Goal: Task Accomplishment & Management: Complete application form

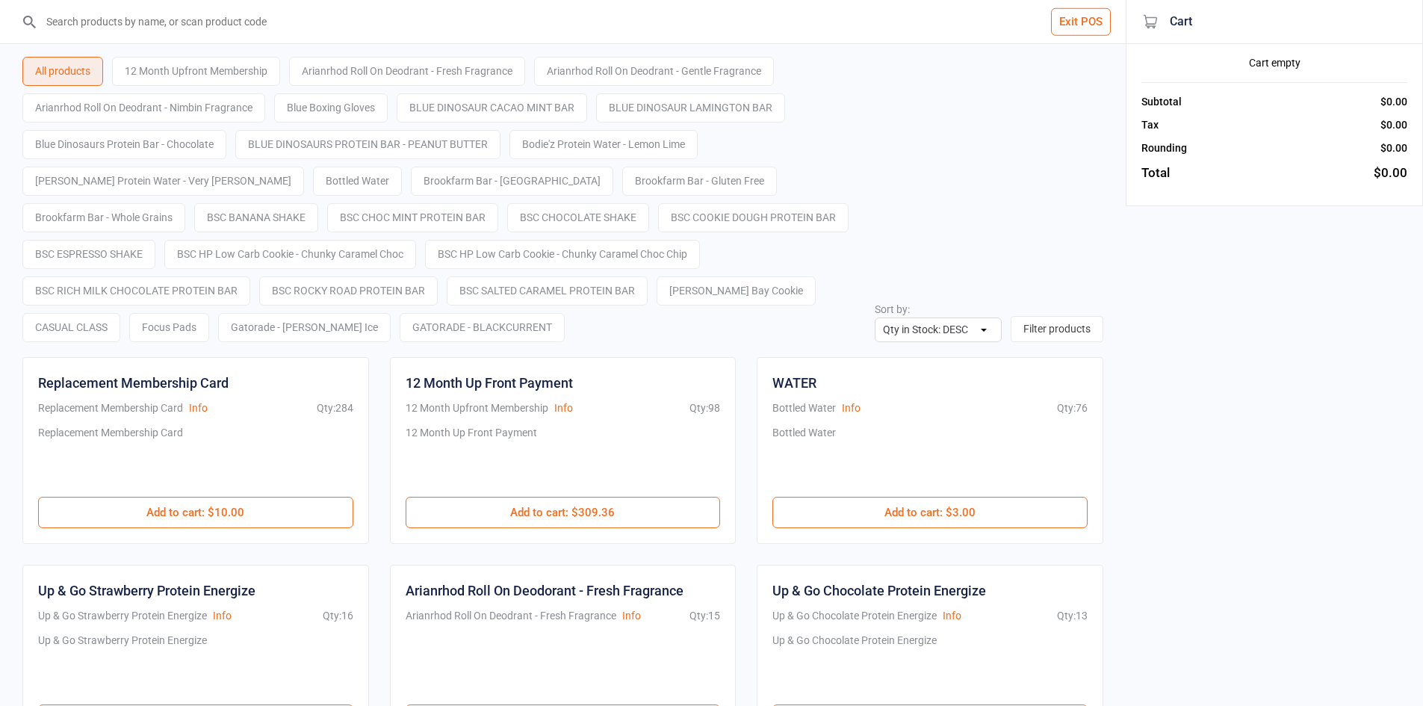
select select "stock_count-desc"
click at [1077, 43] on input "search" at bounding box center [572, 21] width 1066 height 43
click at [1080, 24] on button "Exit POS" at bounding box center [1081, 22] width 60 height 28
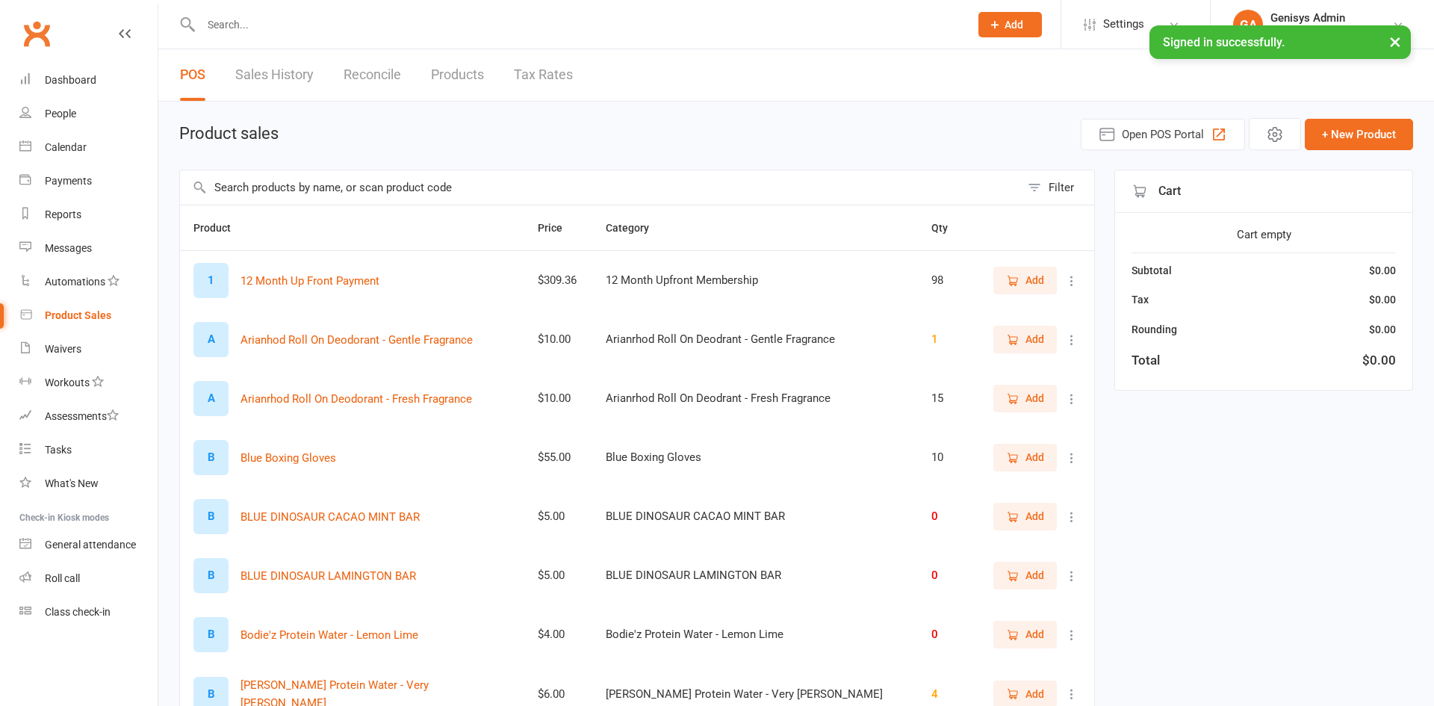
select select "100"
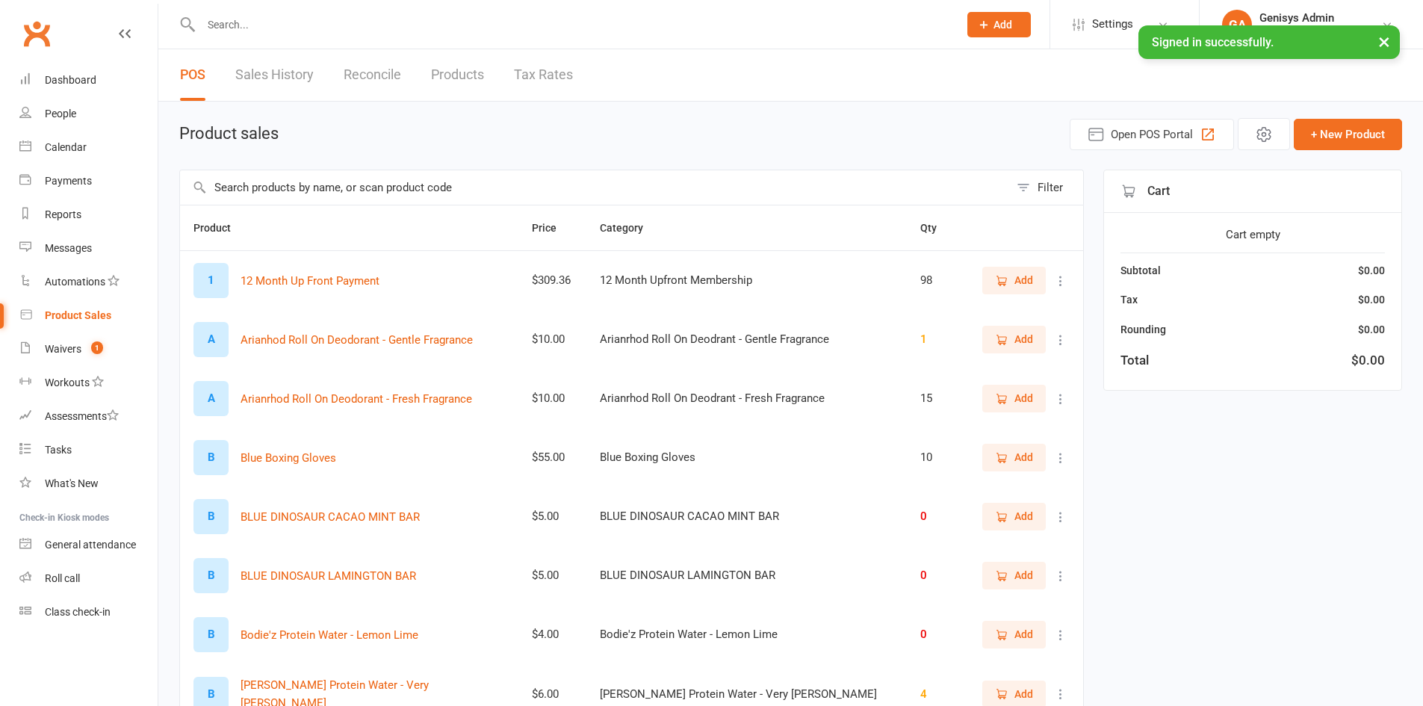
click at [263, 22] on input "text" at bounding box center [571, 24] width 751 height 21
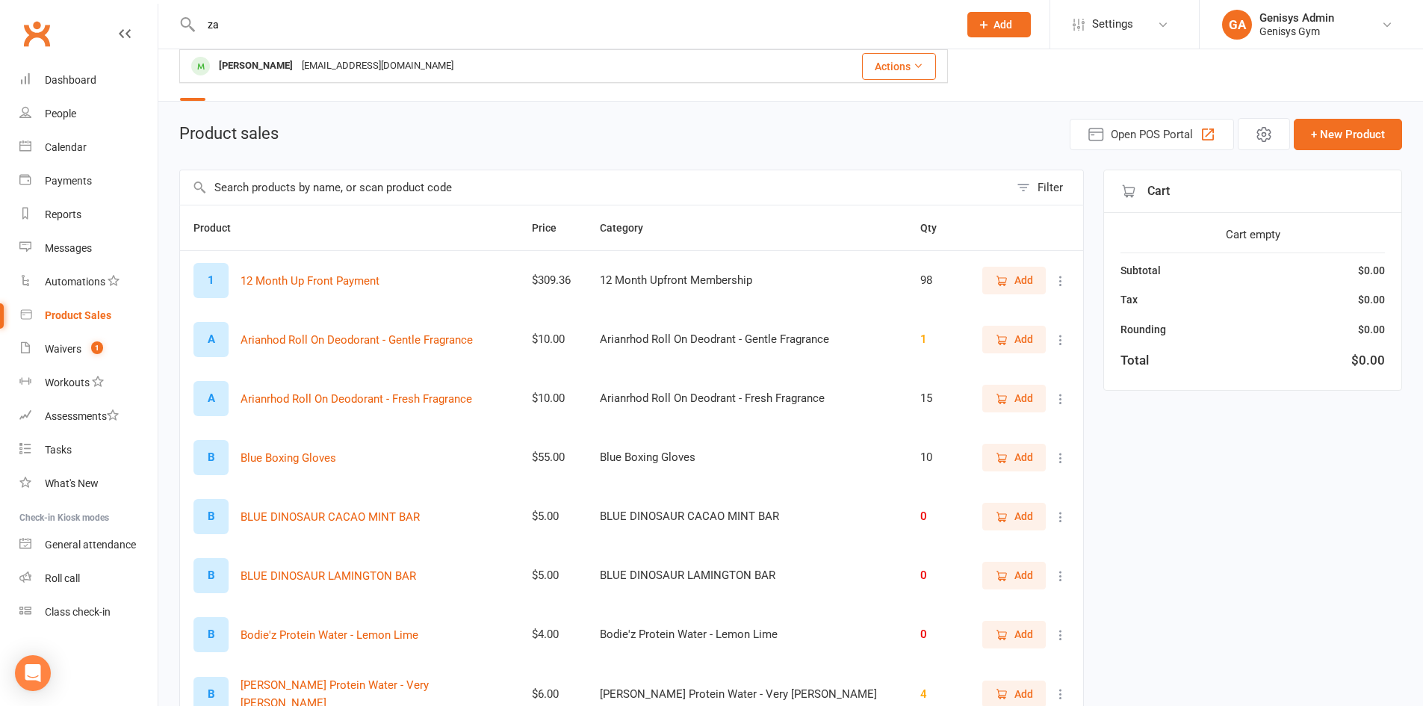
type input "z"
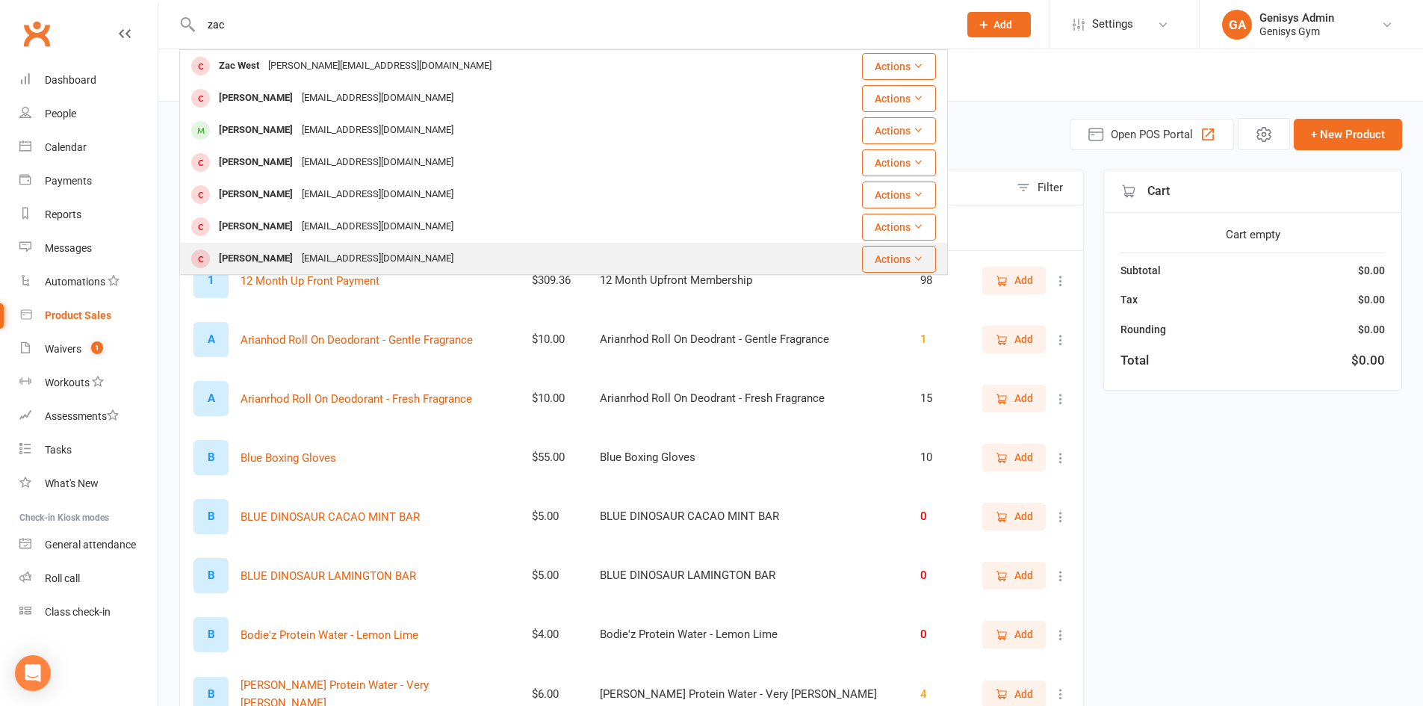
type input "zac"
click at [283, 256] on div "[PERSON_NAME]" at bounding box center [255, 259] width 83 height 22
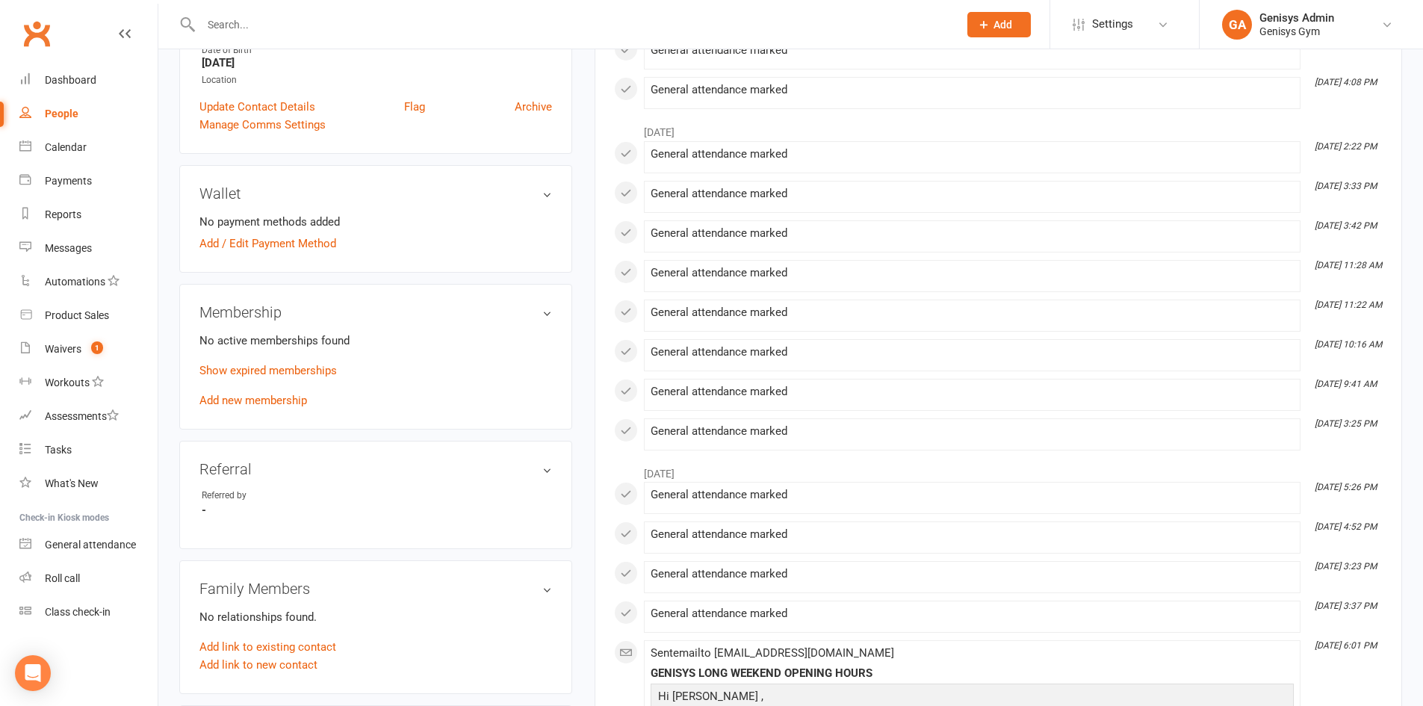
scroll to position [374, 0]
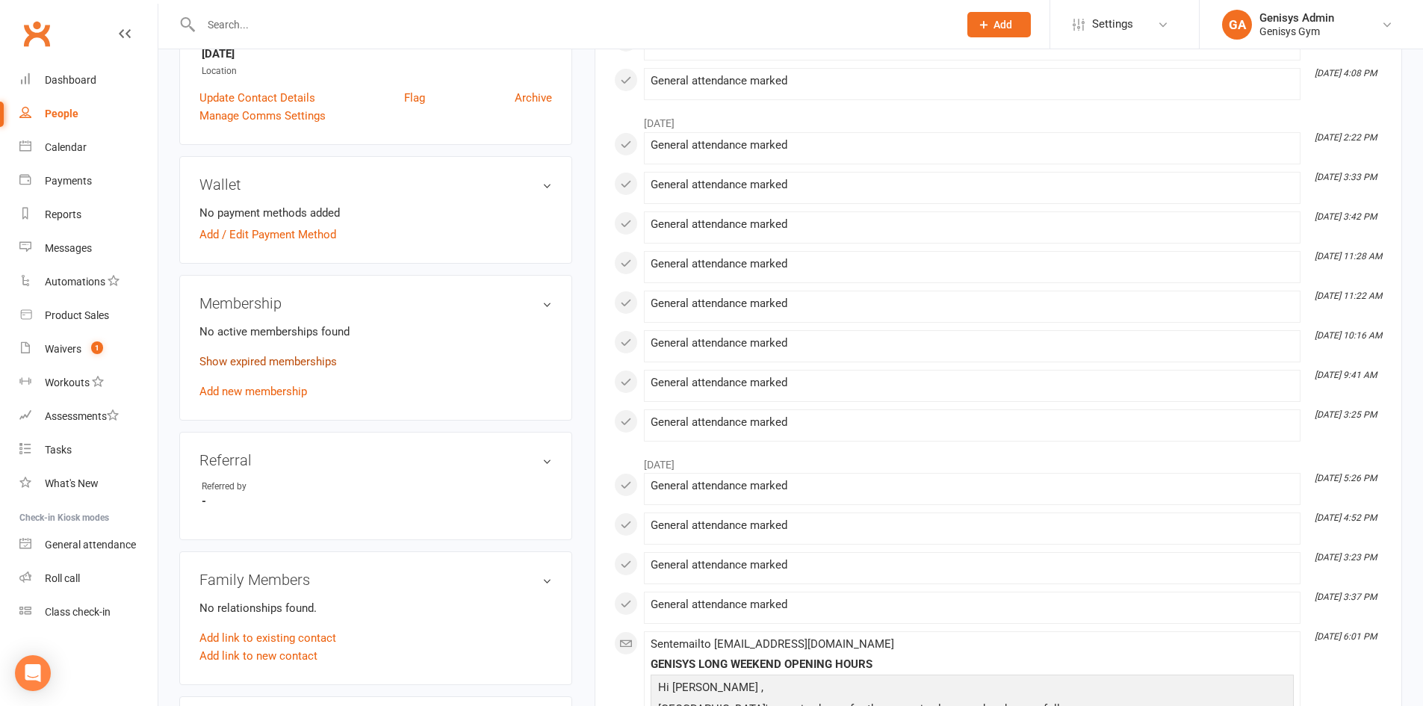
click at [250, 359] on link "Show expired memberships" at bounding box center [267, 361] width 137 height 13
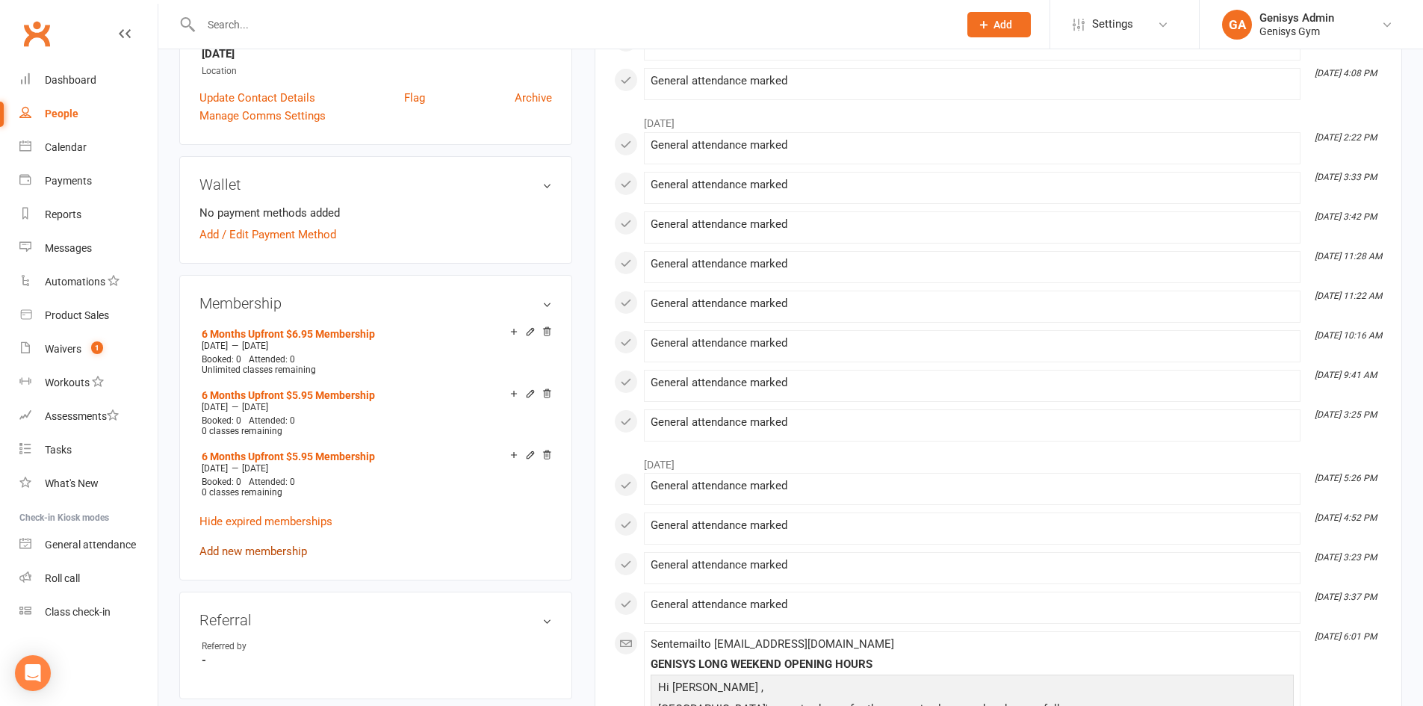
click at [274, 545] on link "Add new membership" at bounding box center [253, 551] width 108 height 13
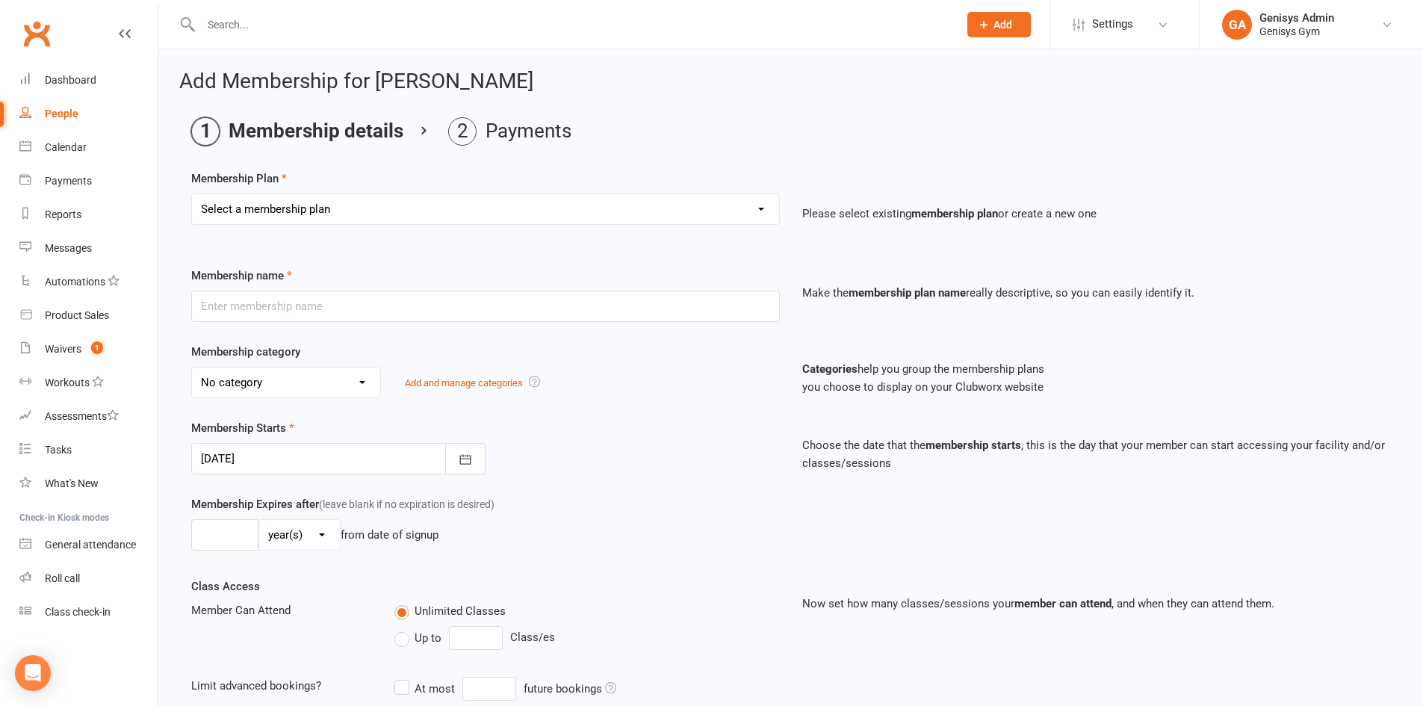
drag, startPoint x: 461, startPoint y: 205, endPoint x: 468, endPoint y: 208, distance: 8.0
click at [461, 205] on select "Select a membership plan Create new Membership Plan 12 Month Membership Christm…" at bounding box center [485, 209] width 587 height 30
select select "35"
click at [192, 194] on select "Select a membership plan Create new Membership Plan 12 Month Membership Christm…" at bounding box center [485, 209] width 587 height 30
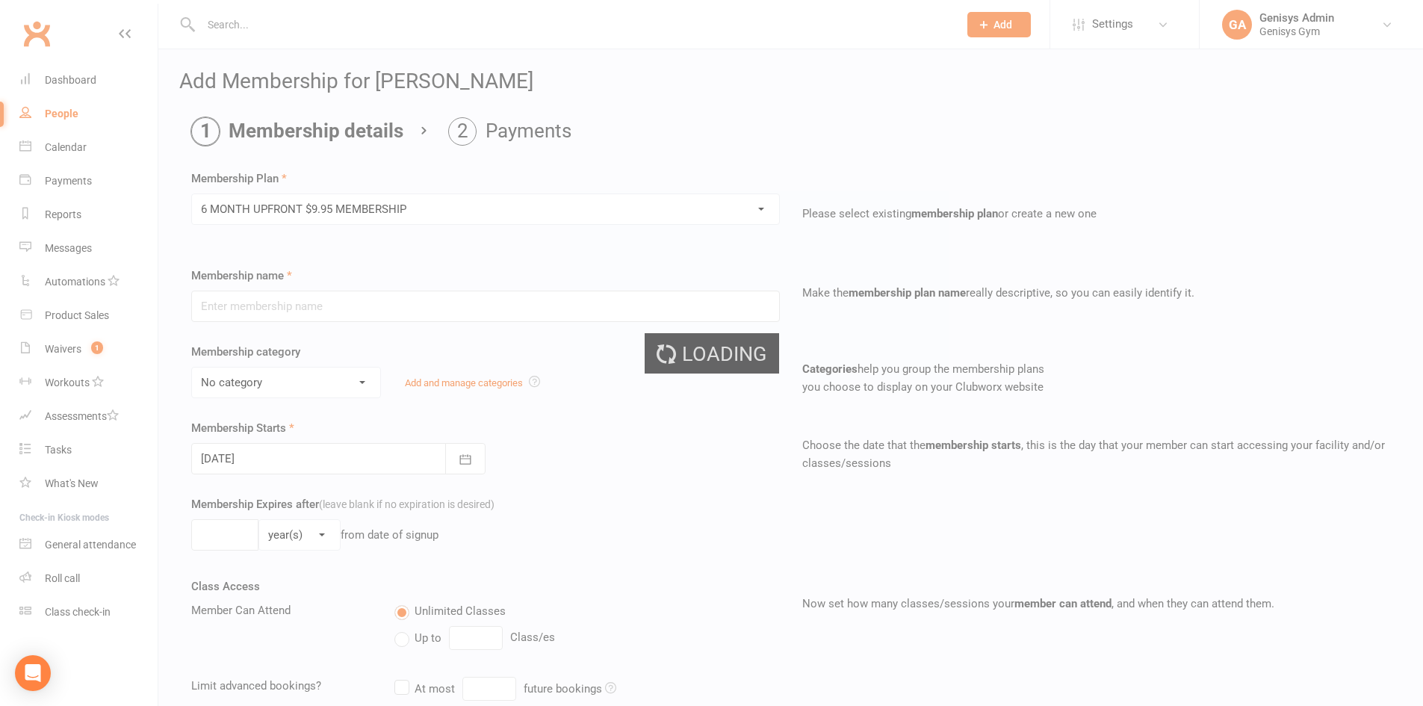
type input "6 MONTH UPFRONT $9.95 MEMBERSHIP"
select select "4"
type input "6"
select select "2"
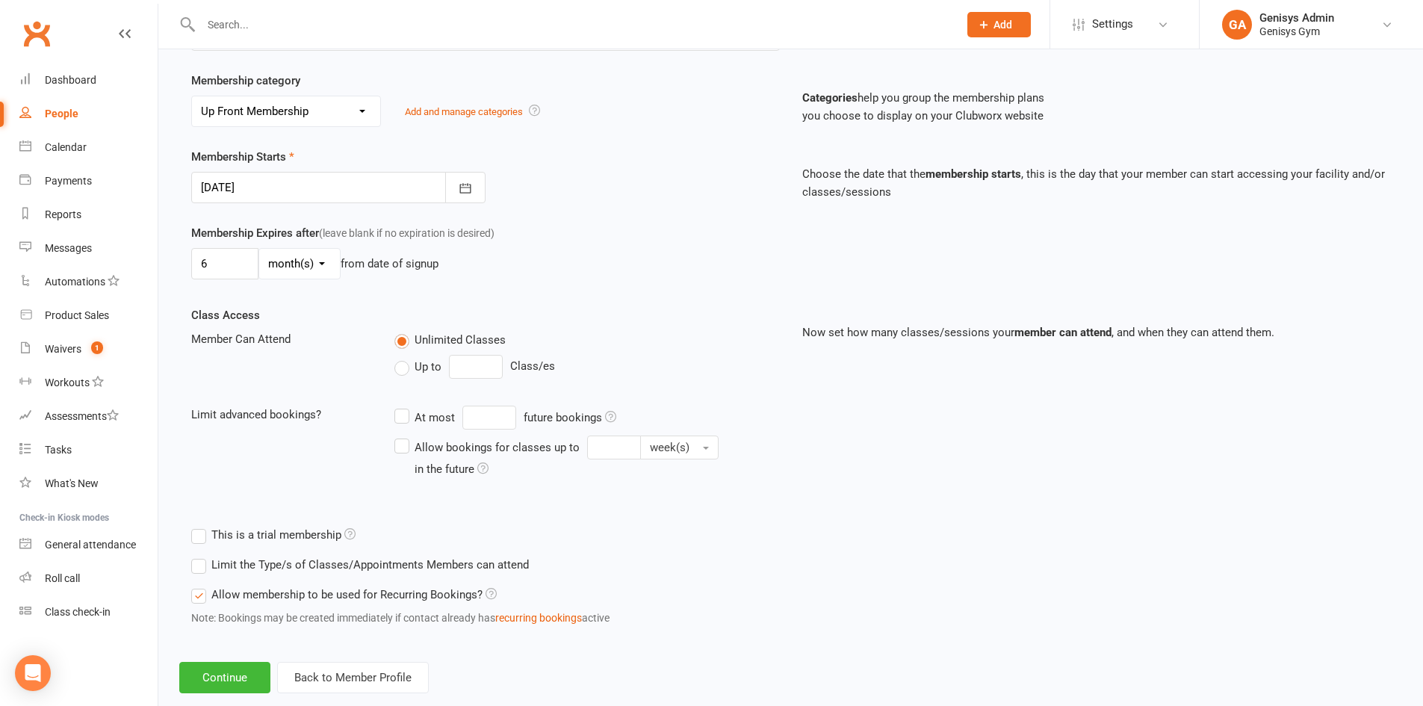
scroll to position [302, 0]
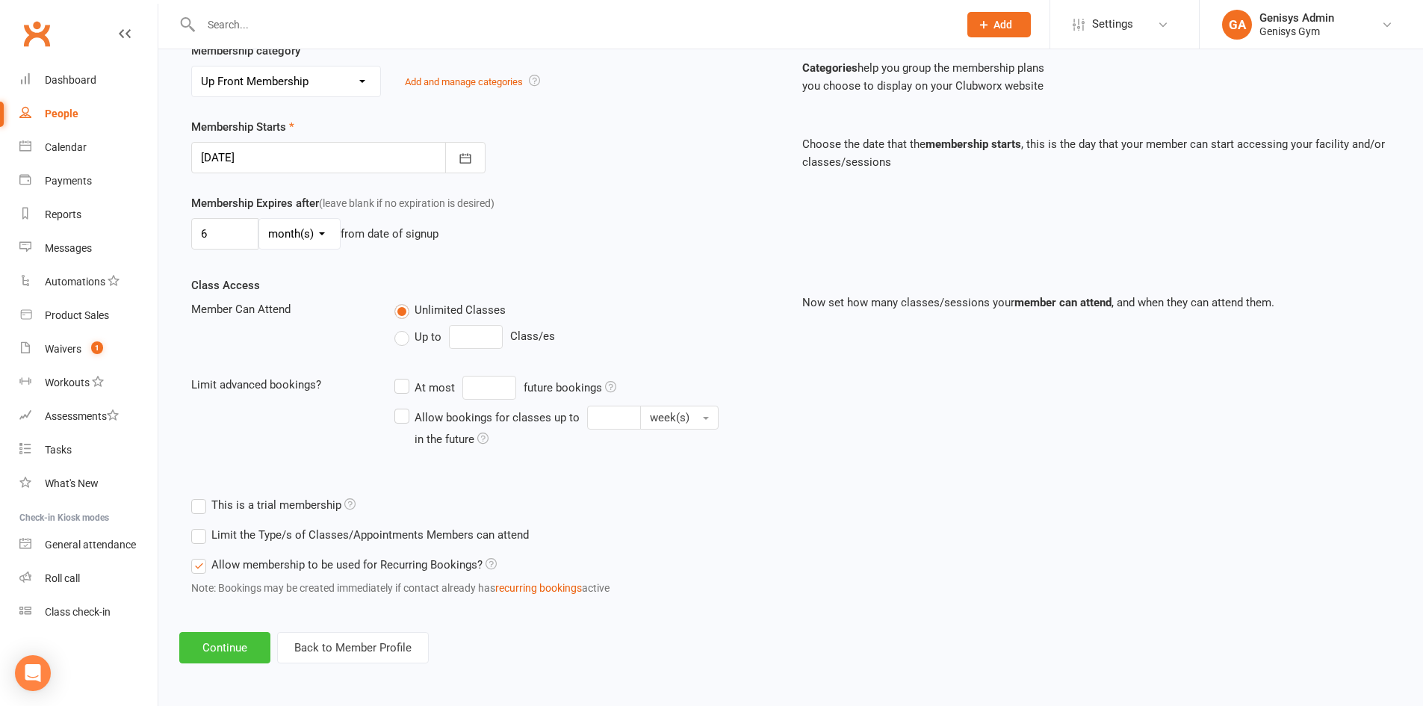
click at [248, 649] on button "Continue" at bounding box center [224, 647] width 91 height 31
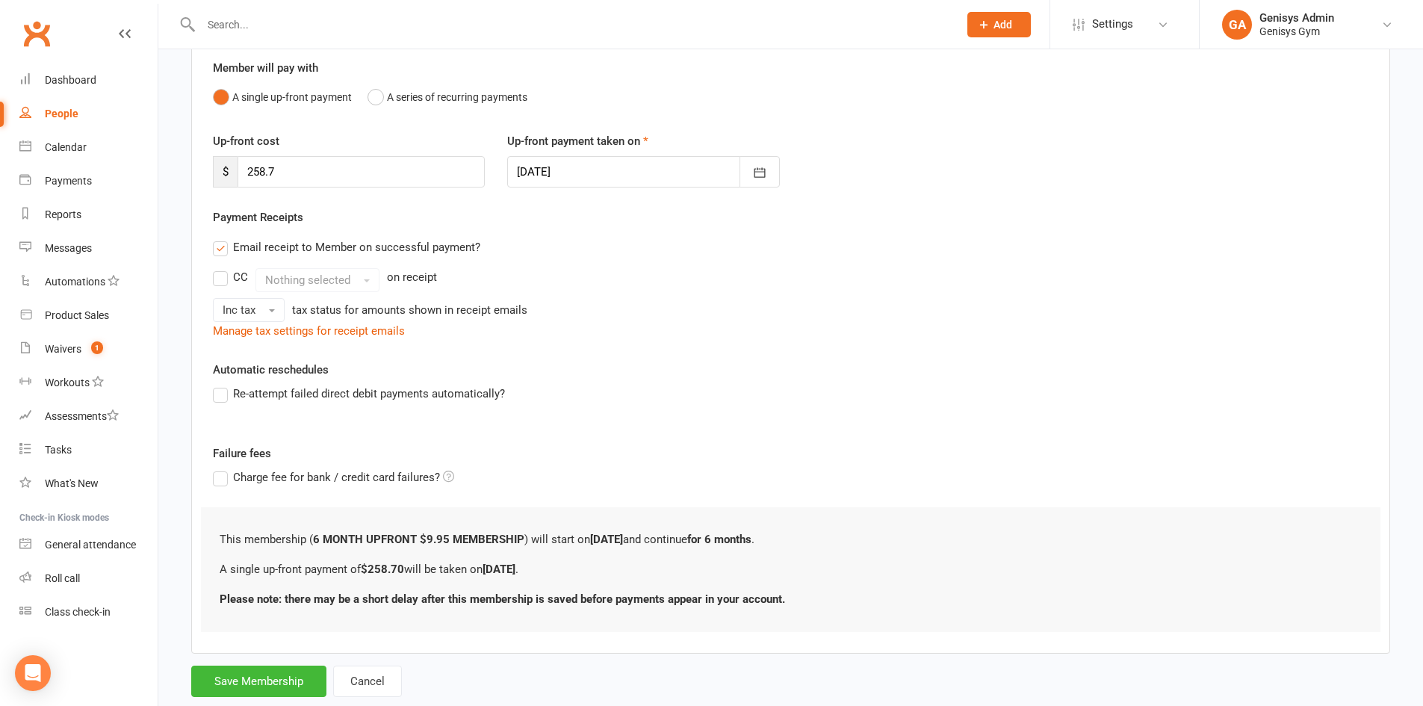
scroll to position [167, 0]
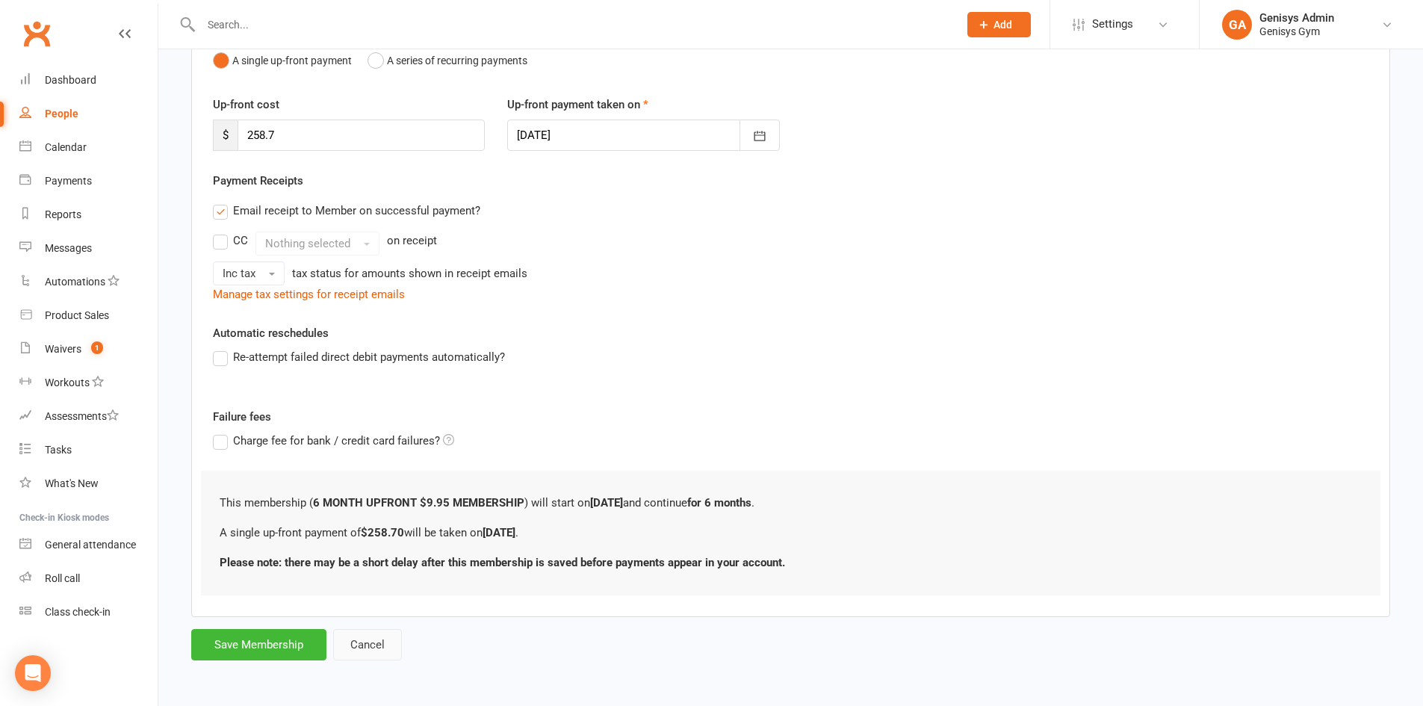
click at [362, 639] on button "Cancel" at bounding box center [367, 644] width 69 height 31
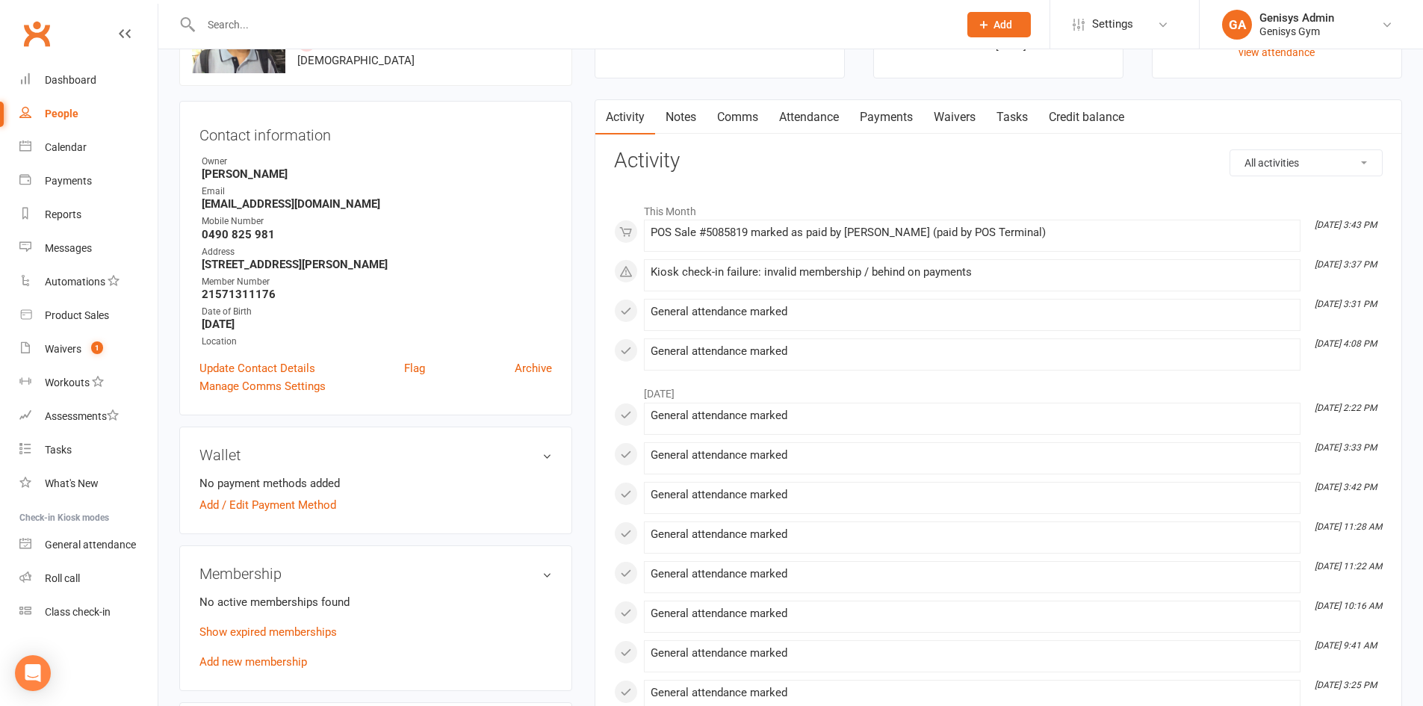
scroll to position [299, 0]
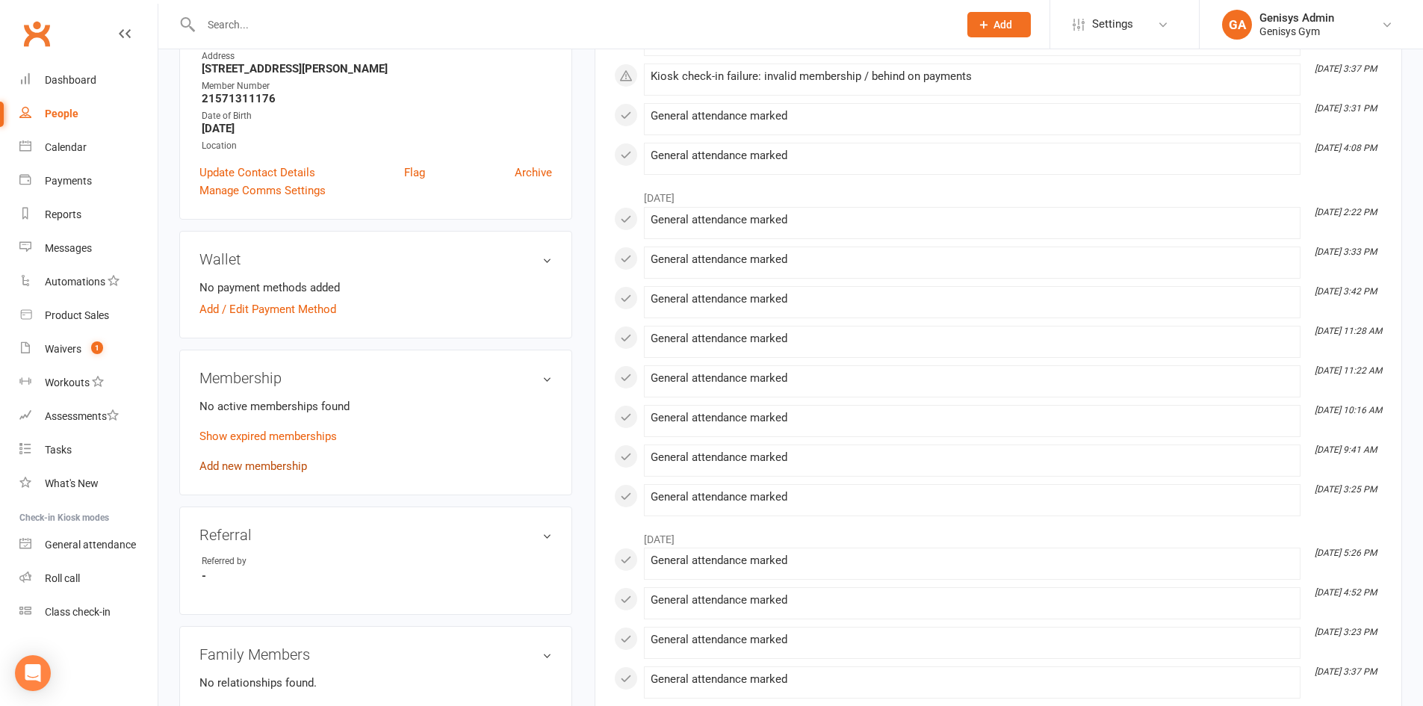
click at [274, 469] on link "Add new membership" at bounding box center [253, 465] width 108 height 13
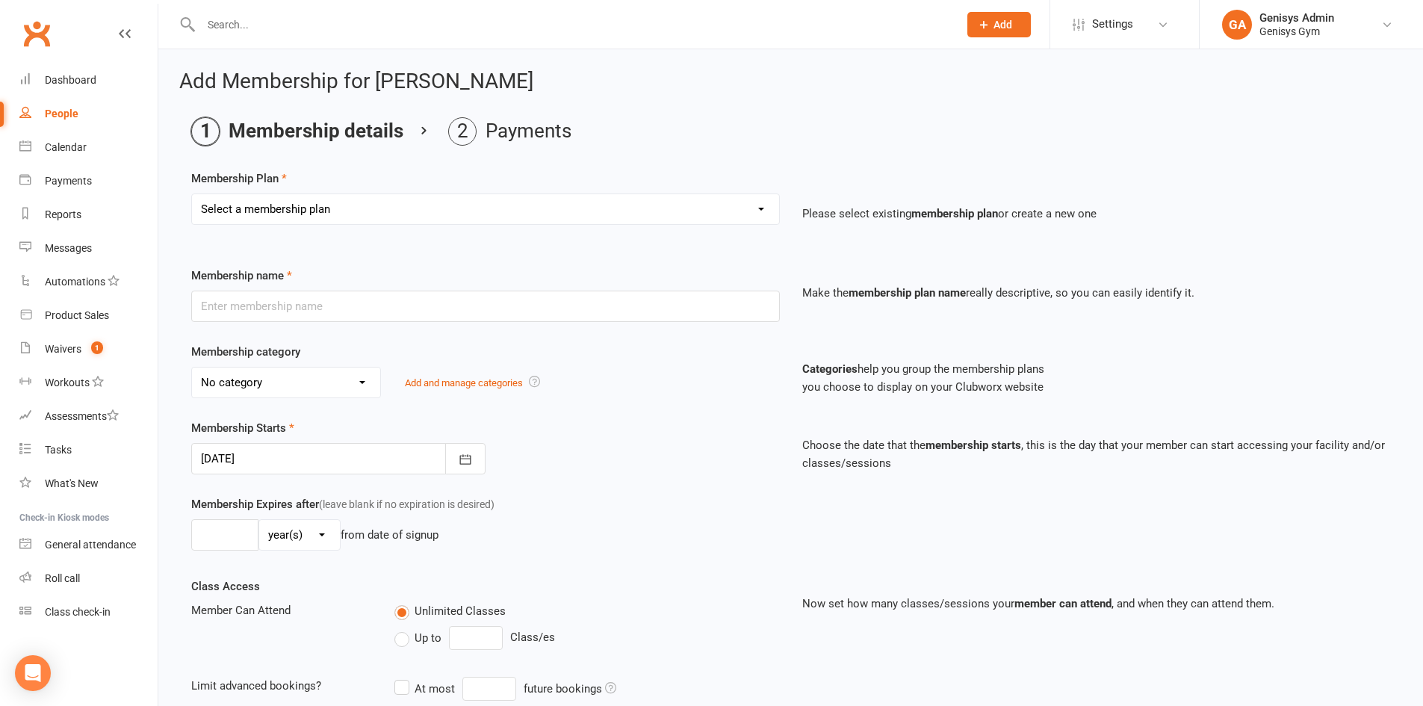
click at [258, 206] on select "Select a membership plan Create new Membership Plan 12 Month Membership Christm…" at bounding box center [485, 209] width 587 height 30
select select "34"
click at [192, 194] on select "Select a membership plan Create new Membership Plan 12 Month Membership Christm…" at bounding box center [485, 209] width 587 height 30
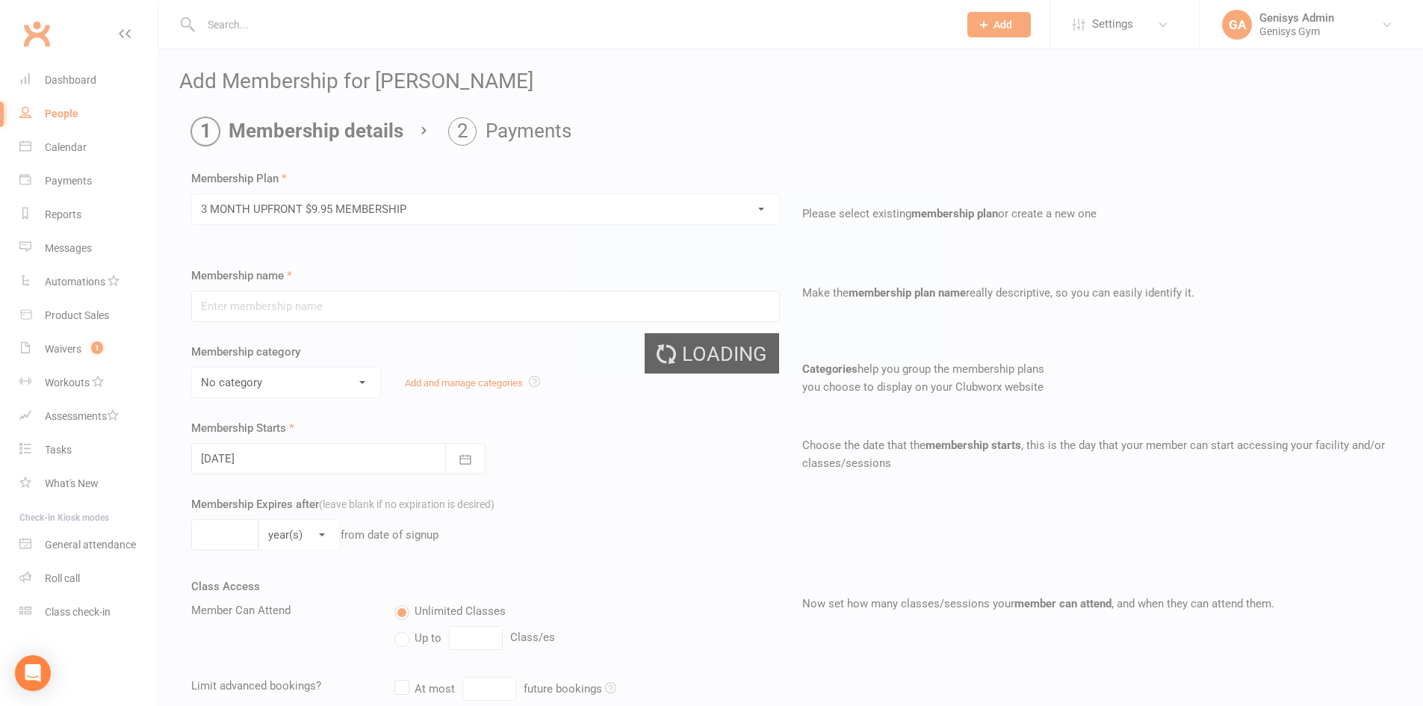
type input "3 MONTH UPFRONT $9.95 MEMBERSHIP"
select select "4"
type input "3"
select select "2"
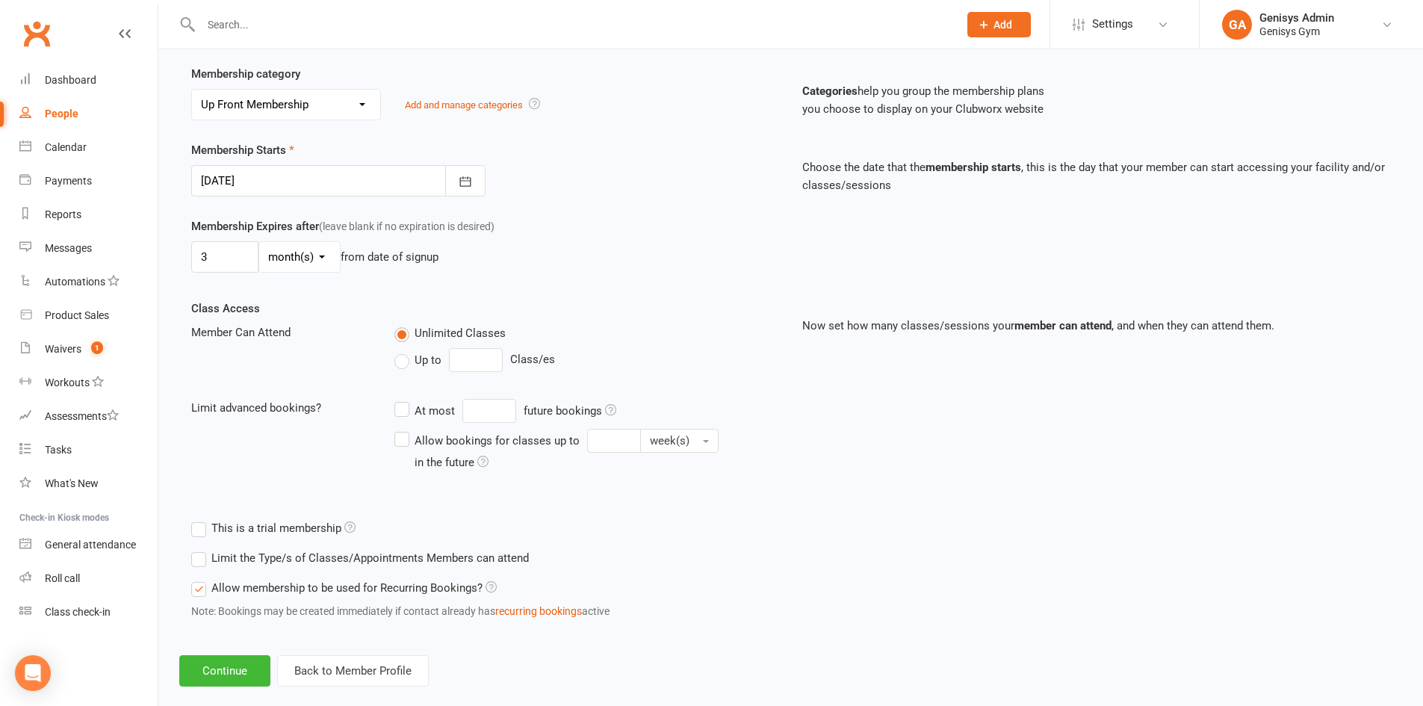
scroll to position [299, 0]
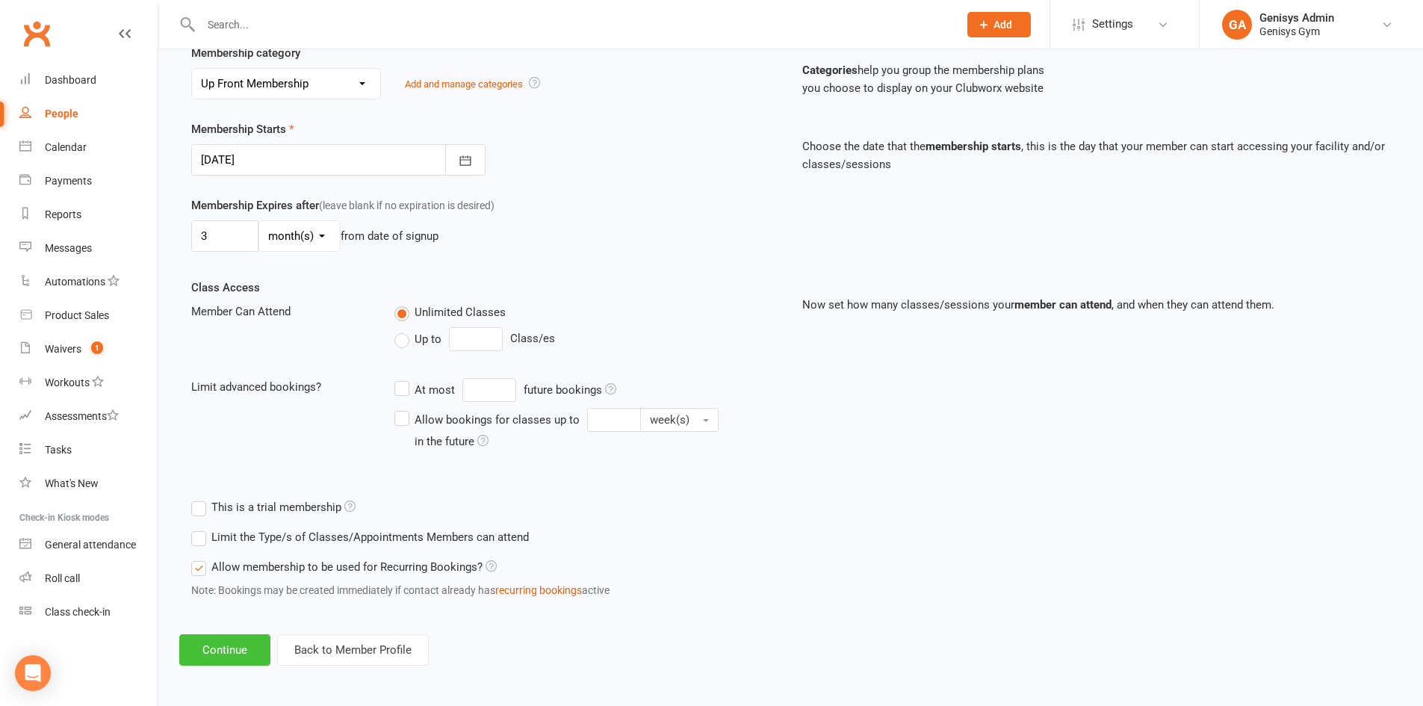
click at [215, 653] on button "Continue" at bounding box center [224, 649] width 91 height 31
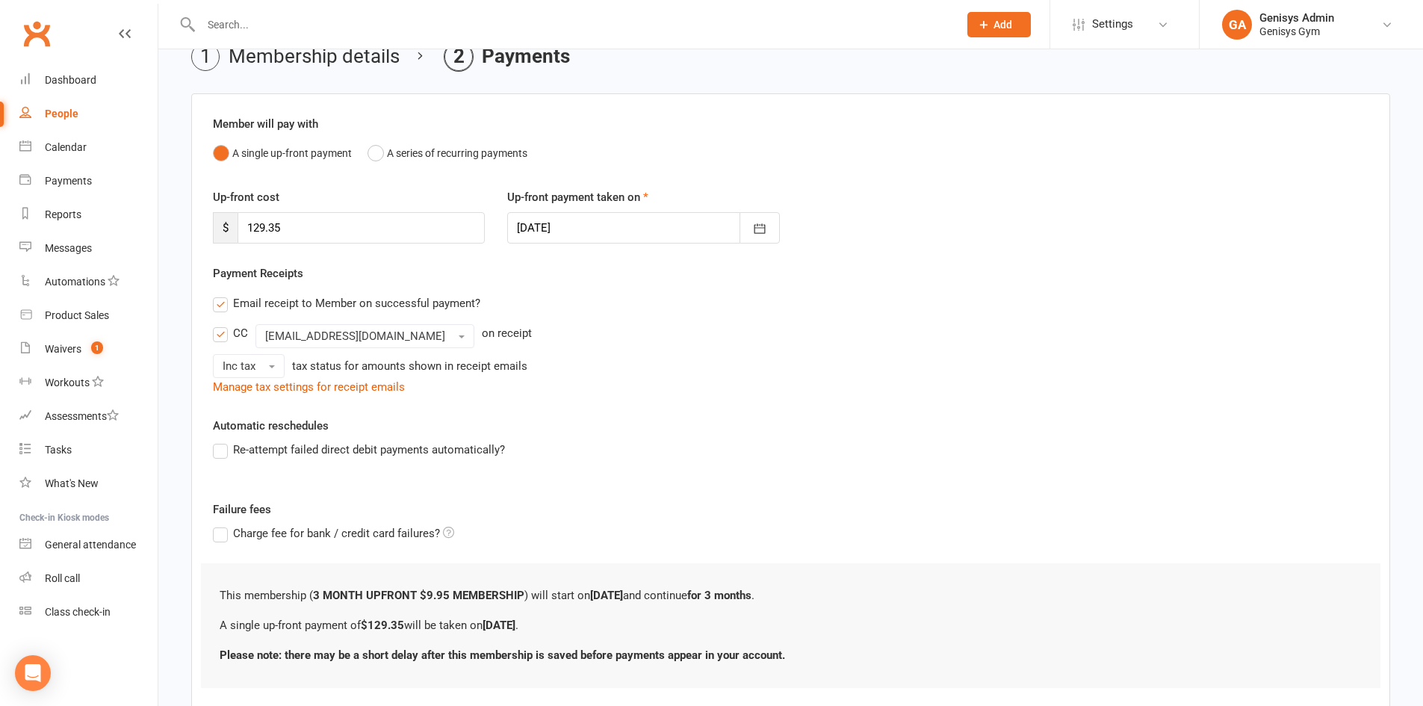
scroll to position [167, 0]
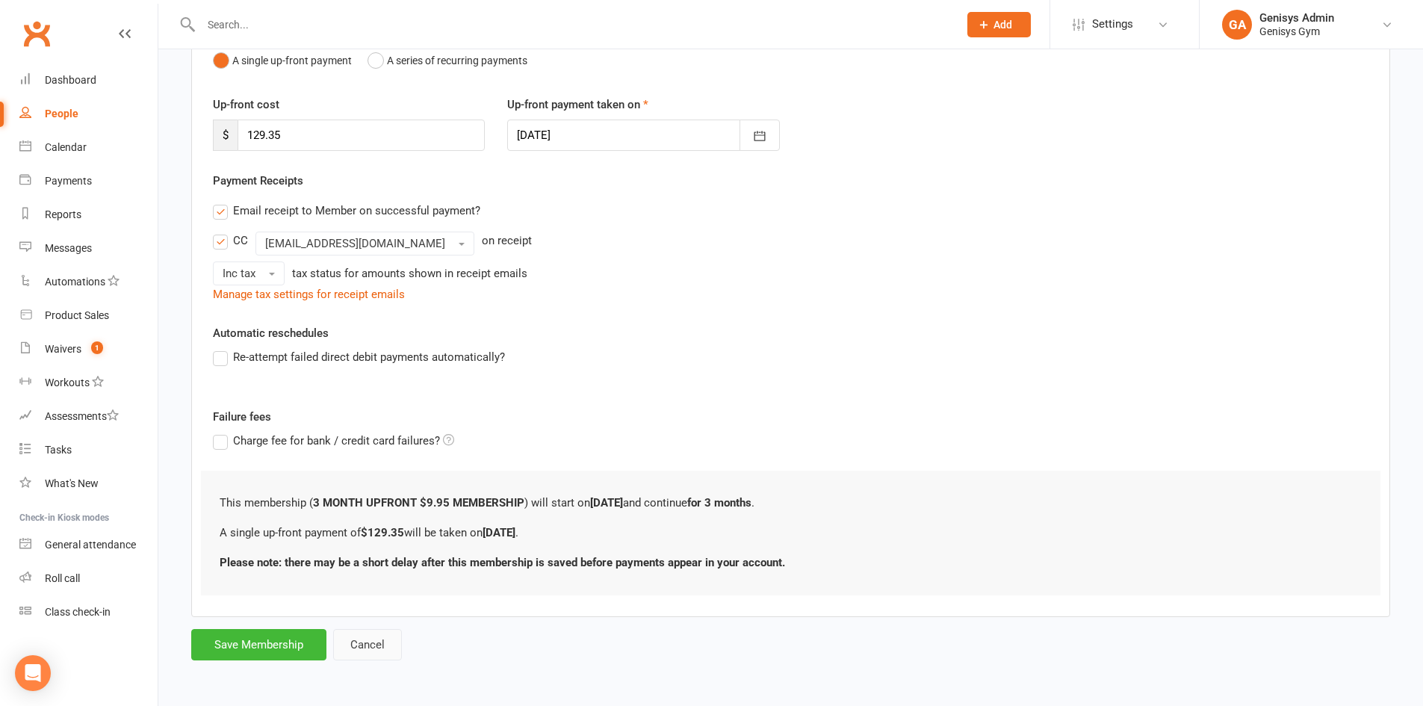
click at [376, 636] on button "Cancel" at bounding box center [367, 644] width 69 height 31
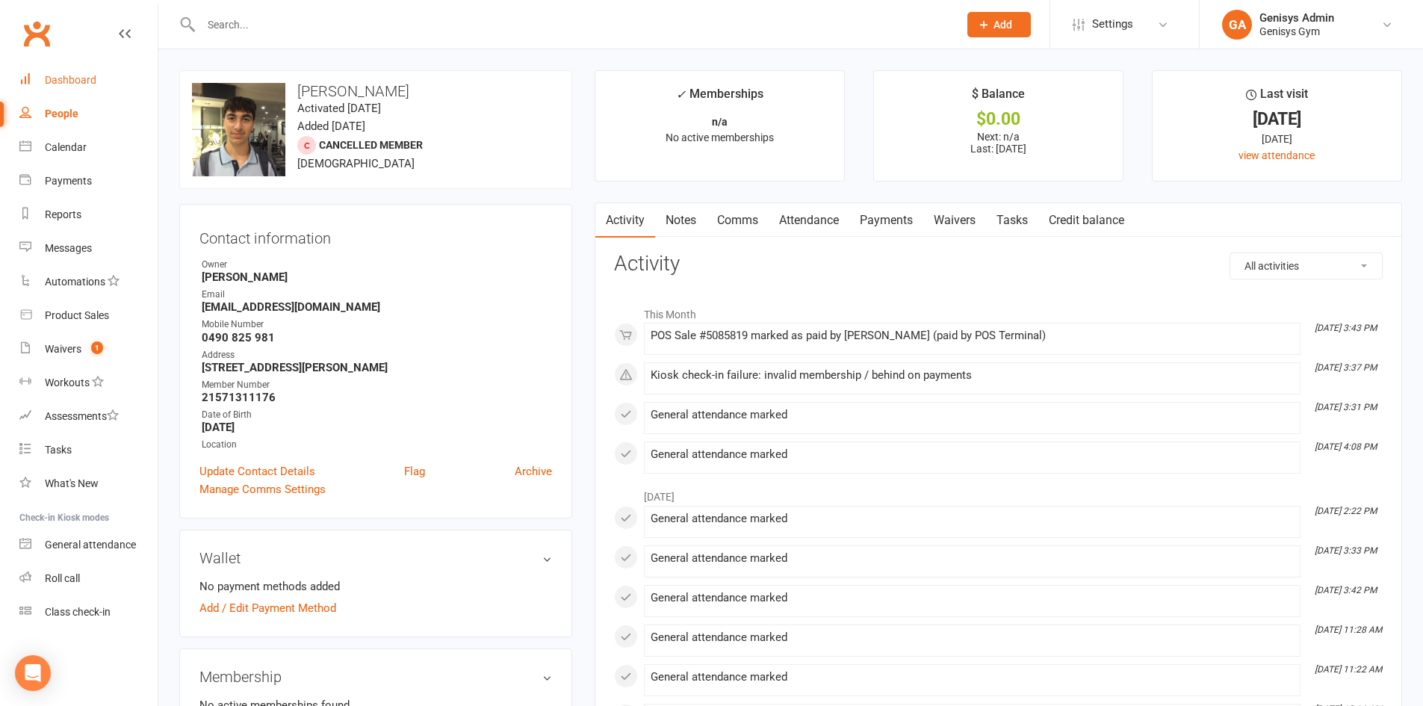
click at [68, 71] on link "Dashboard" at bounding box center [88, 80] width 138 height 34
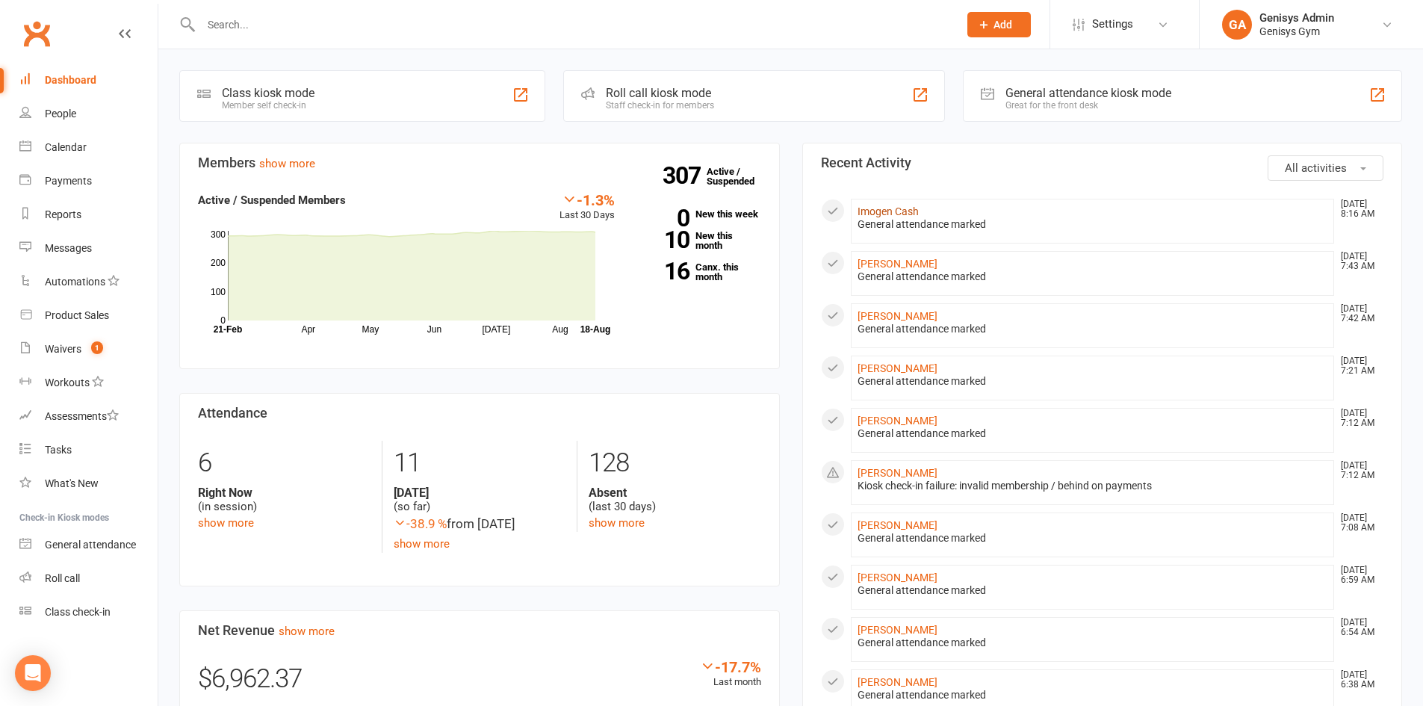
click at [901, 212] on link "Imogen Cash" at bounding box center [888, 211] width 61 height 12
